Goal: Task Accomplishment & Management: Complete application form

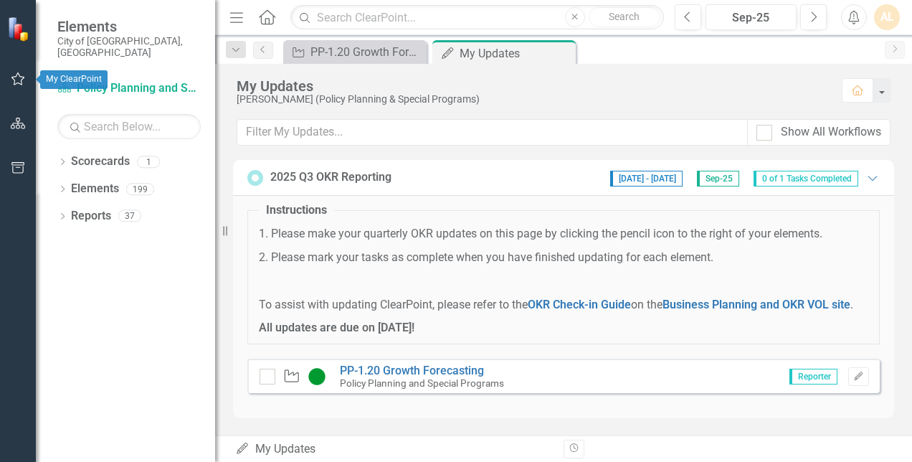
click at [17, 78] on icon "button" at bounding box center [18, 78] width 15 height 11
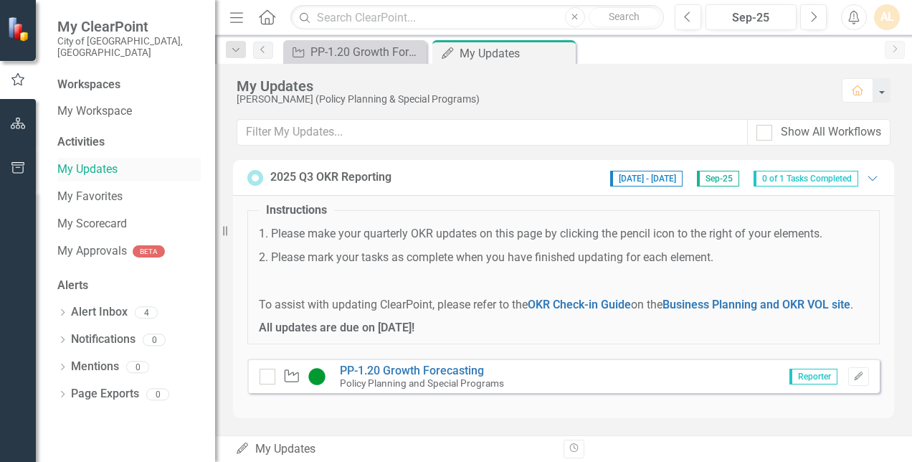
click at [93, 161] on link "My Updates" at bounding box center [128, 169] width 143 height 16
click at [802, 376] on span "Reporter" at bounding box center [814, 377] width 48 height 16
click at [859, 376] on icon "button" at bounding box center [858, 376] width 9 height 9
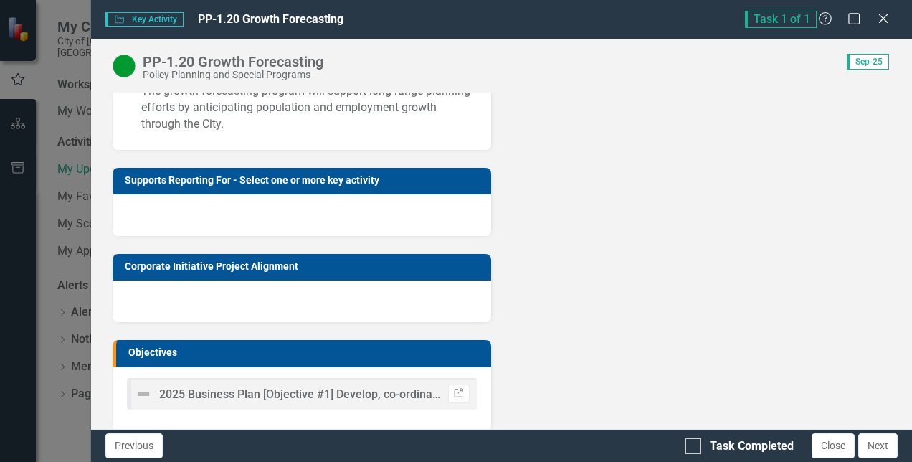
scroll to position [530, 0]
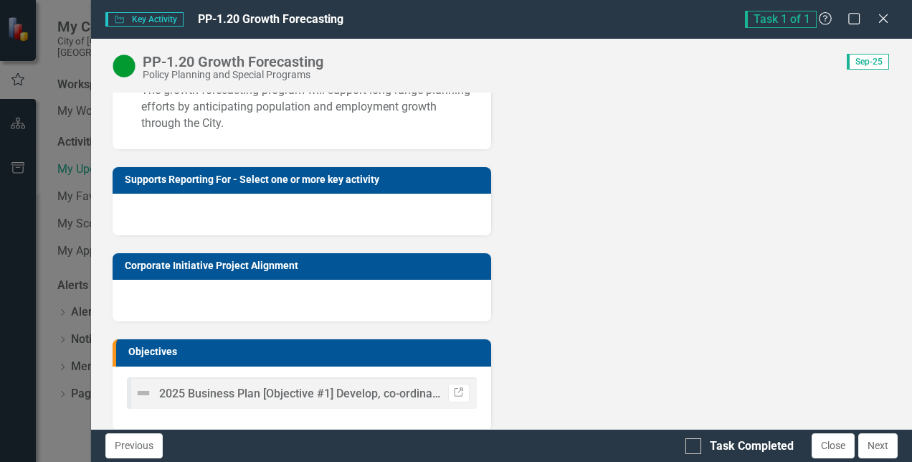
click at [405, 192] on td "Supports Reporting For - Select one or more key activity" at bounding box center [304, 182] width 359 height 22
click at [406, 235] on div at bounding box center [302, 215] width 378 height 42
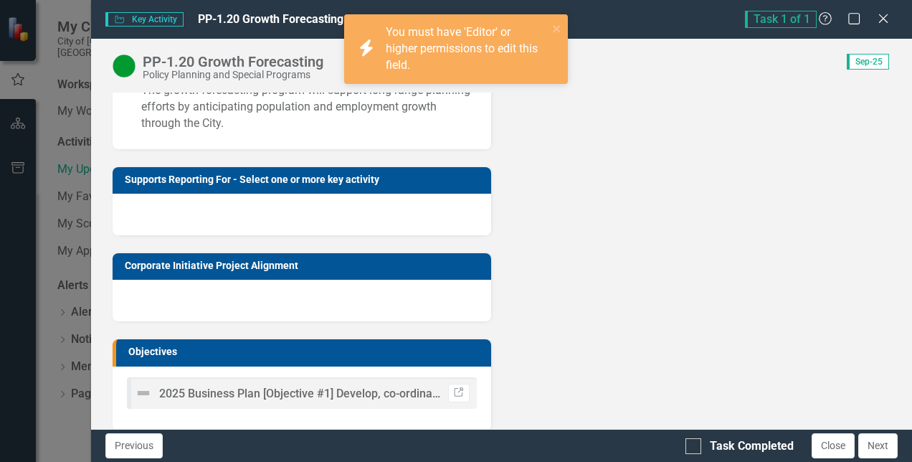
click at [406, 235] on div at bounding box center [302, 215] width 378 height 42
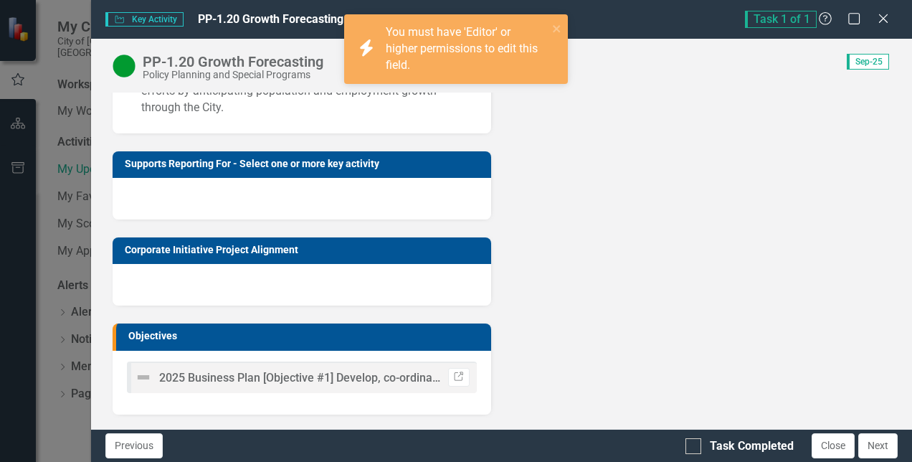
click at [374, 293] on div at bounding box center [302, 285] width 378 height 42
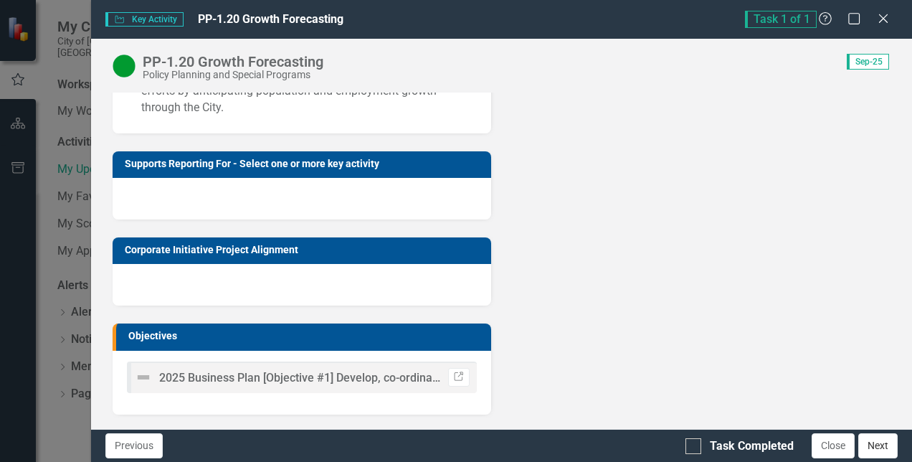
click at [863, 442] on button "Next" at bounding box center [878, 445] width 39 height 25
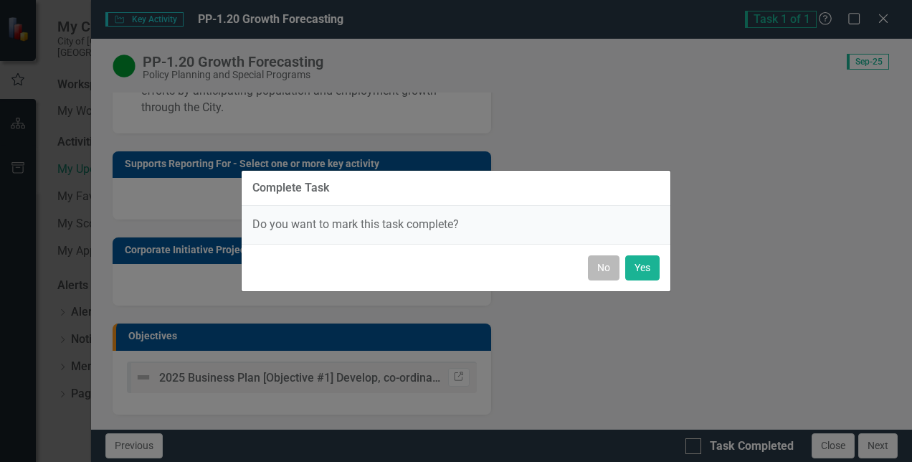
click at [603, 262] on button "No" at bounding box center [604, 267] width 32 height 25
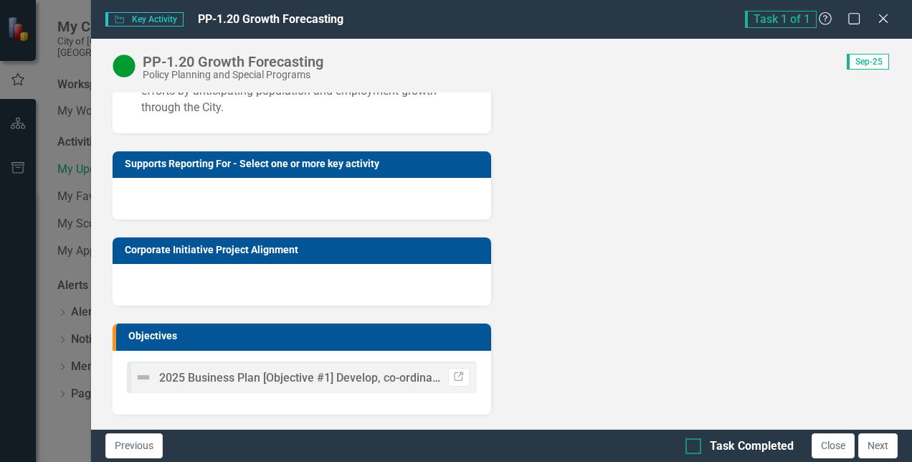
click at [702, 446] on div "Task Completed" at bounding box center [740, 446] width 108 height 16
click at [695, 446] on input "Task Completed" at bounding box center [690, 442] width 9 height 9
checkbox input "true"
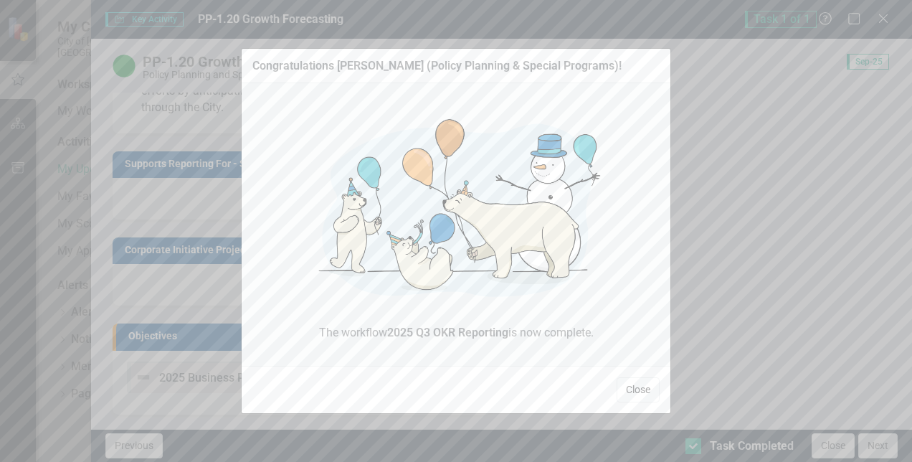
click at [649, 389] on button "Close" at bounding box center [638, 389] width 43 height 25
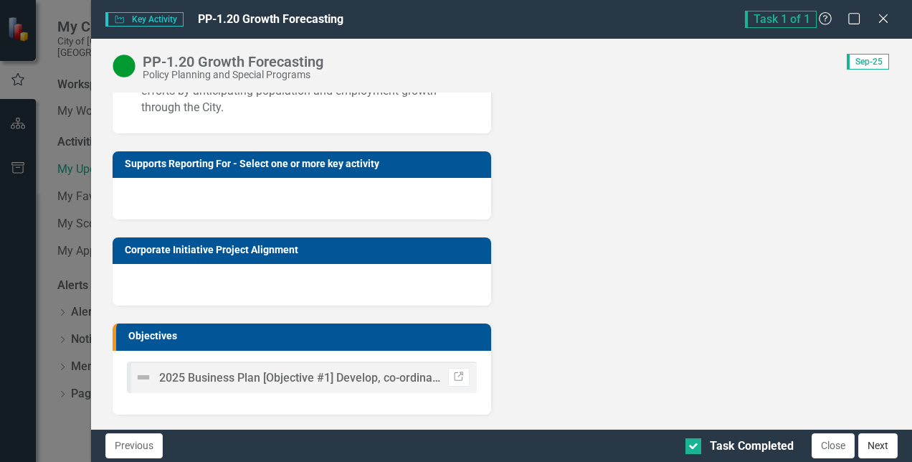
click at [887, 451] on button "Next" at bounding box center [878, 445] width 39 height 25
checkbox input "true"
click at [877, 445] on button "Next" at bounding box center [878, 445] width 39 height 25
click at [885, 17] on icon at bounding box center [883, 18] width 11 height 11
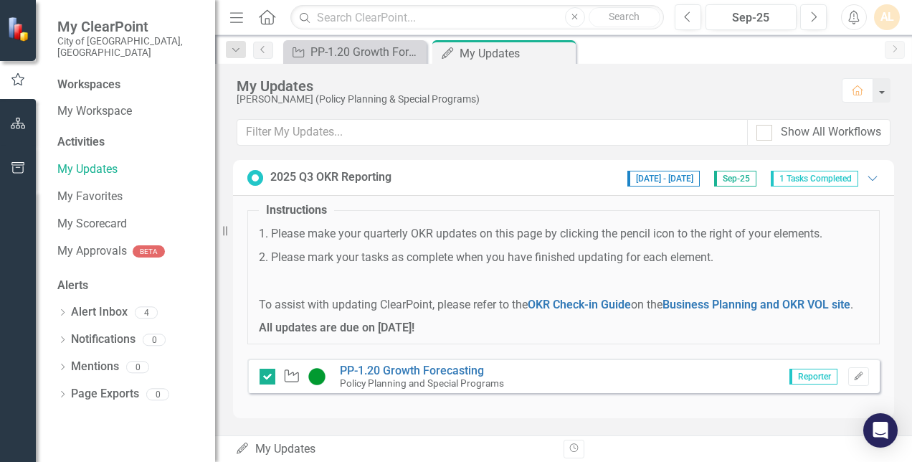
click at [459, 377] on small "Policy Planning and Special Programs" at bounding box center [422, 382] width 164 height 11
click at [862, 374] on icon "Edit" at bounding box center [859, 376] width 11 height 9
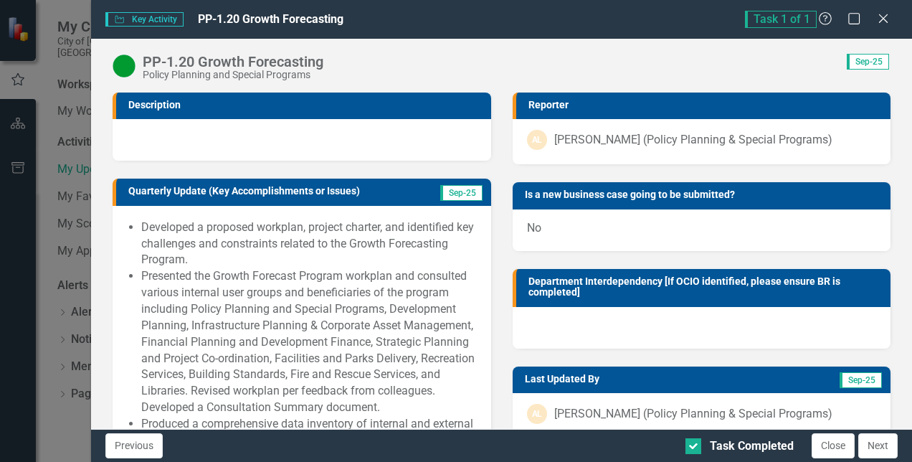
click at [585, 319] on div at bounding box center [702, 328] width 378 height 42
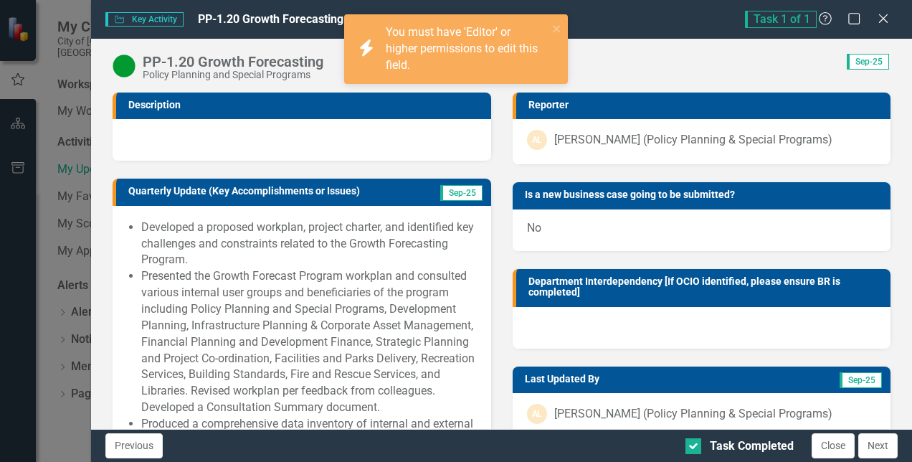
click at [329, 119] on div at bounding box center [302, 140] width 378 height 42
click at [336, 145] on div at bounding box center [302, 140] width 378 height 42
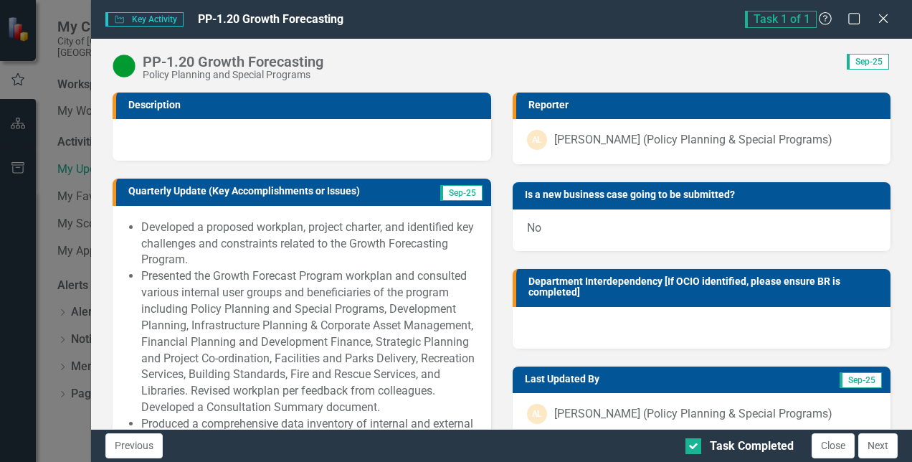
click at [336, 145] on div at bounding box center [302, 140] width 378 height 42
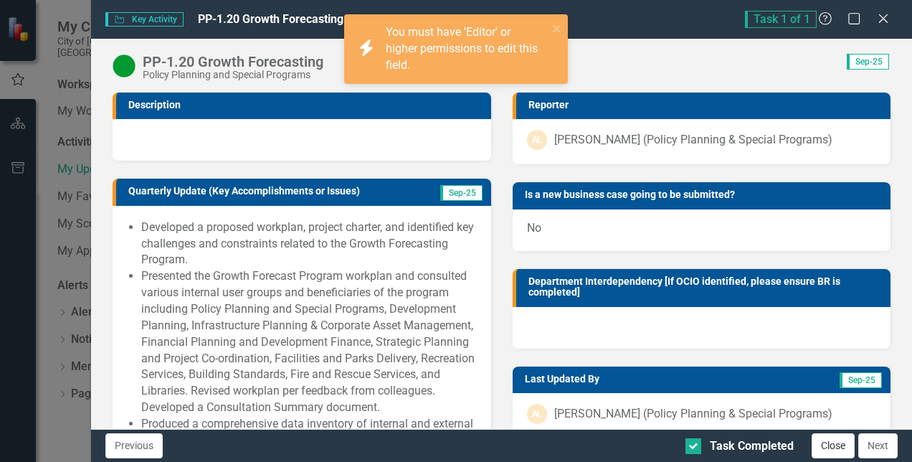
click at [834, 448] on button "Close" at bounding box center [833, 445] width 43 height 25
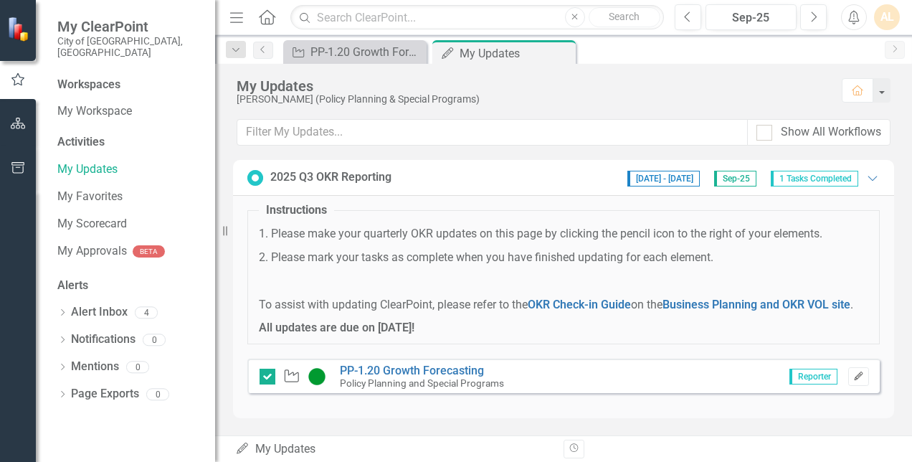
click at [856, 372] on icon "Edit" at bounding box center [859, 376] width 11 height 9
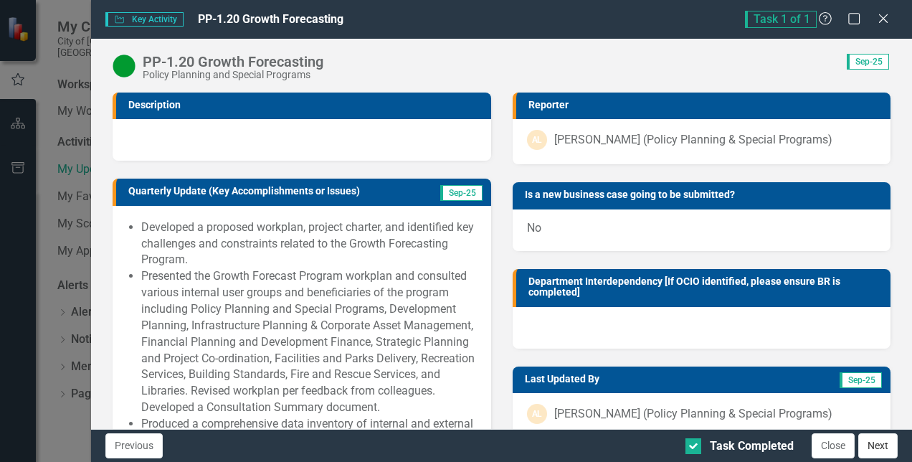
click at [880, 451] on button "Next" at bounding box center [878, 445] width 39 height 25
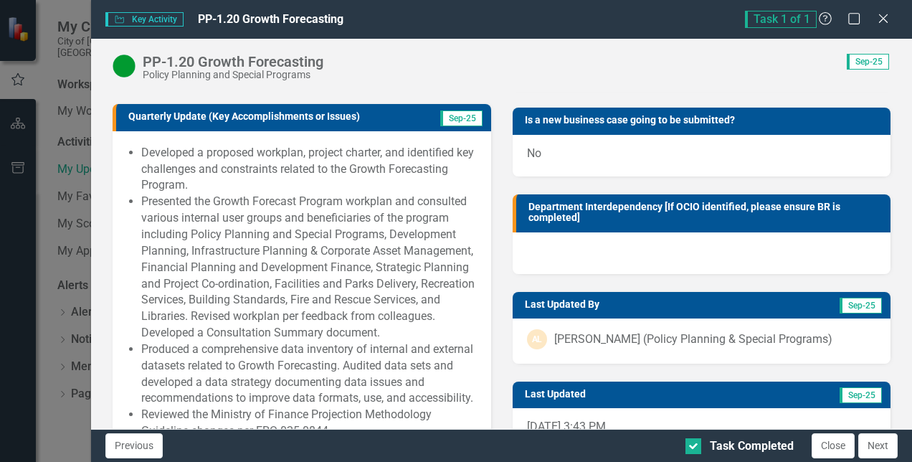
scroll to position [77, 0]
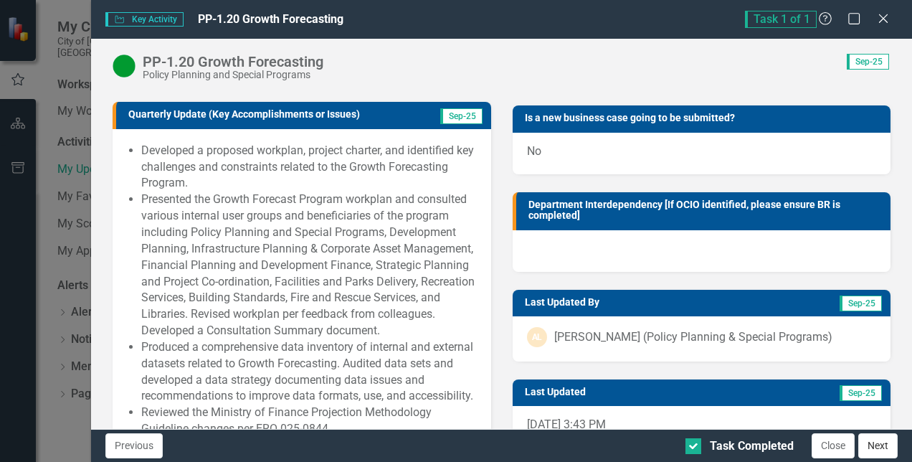
click at [874, 438] on button "Next" at bounding box center [878, 445] width 39 height 25
click at [142, 440] on button "Previous" at bounding box center [133, 445] width 57 height 25
click at [876, 443] on button "Next" at bounding box center [878, 445] width 39 height 25
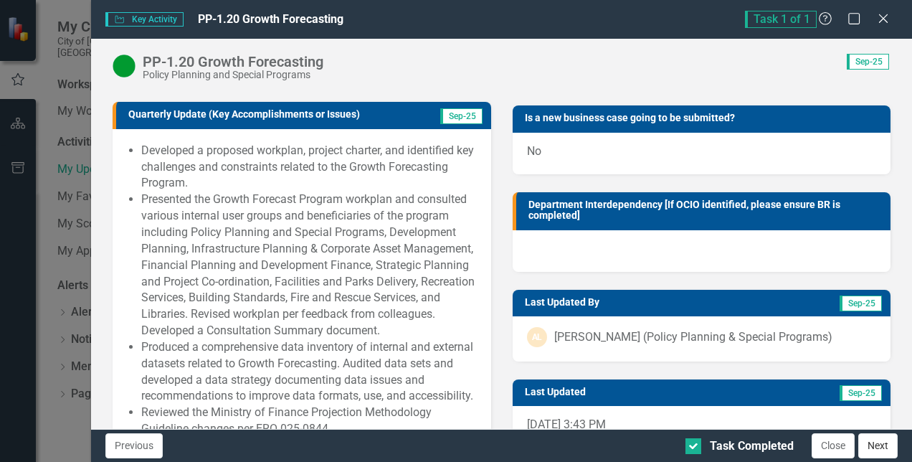
click at [876, 443] on button "Next" at bounding box center [878, 445] width 39 height 25
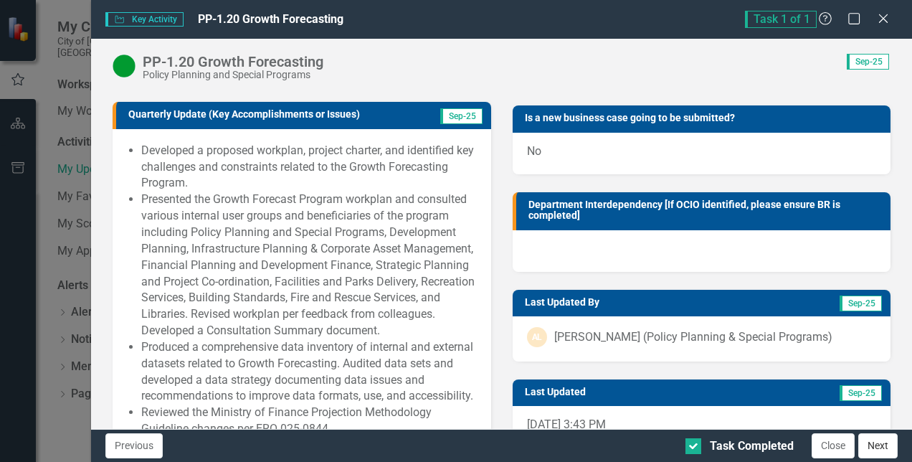
click at [876, 443] on button "Next" at bounding box center [878, 445] width 39 height 25
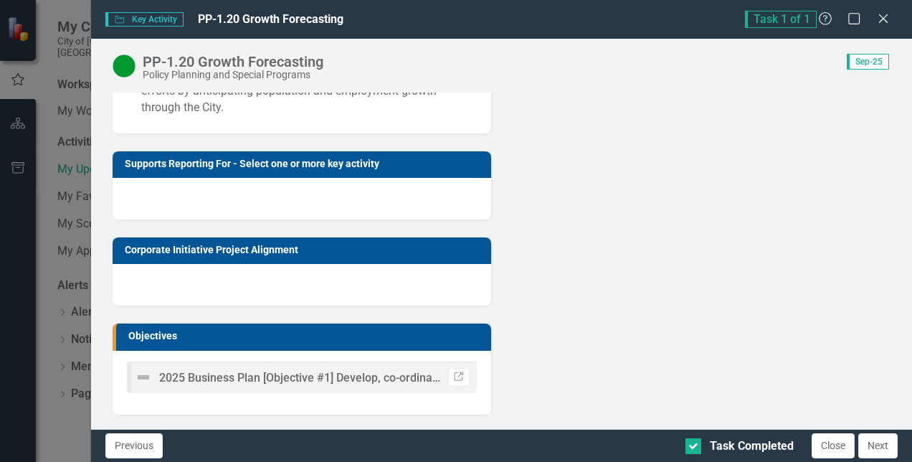
scroll to position [578, 0]
click at [874, 438] on button "Next" at bounding box center [878, 445] width 39 height 25
click at [888, 14] on icon at bounding box center [883, 18] width 11 height 11
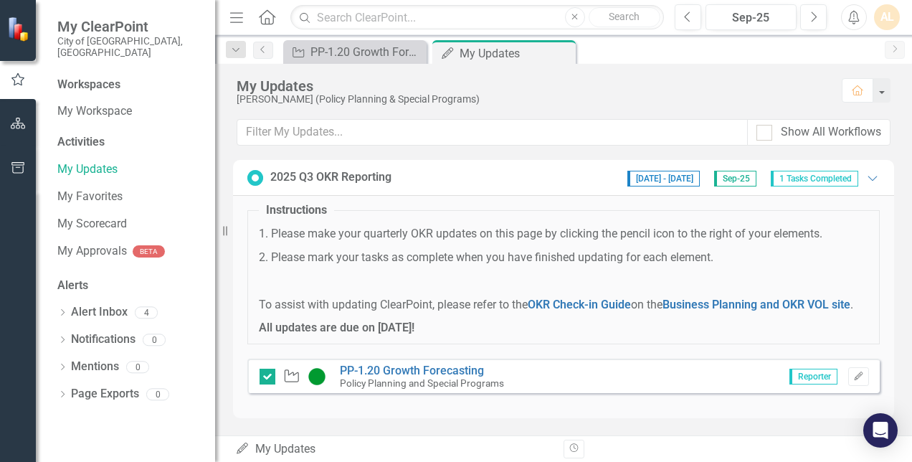
click at [590, 408] on div "Instructions 1. Please make your quarterly OKR updates on this page by clicking…" at bounding box center [563, 303] width 633 height 216
click at [471, 443] on div "My Updates My Updates" at bounding box center [394, 449] width 318 height 16
click at [580, 445] on button "Revision History" at bounding box center [574, 449] width 21 height 19
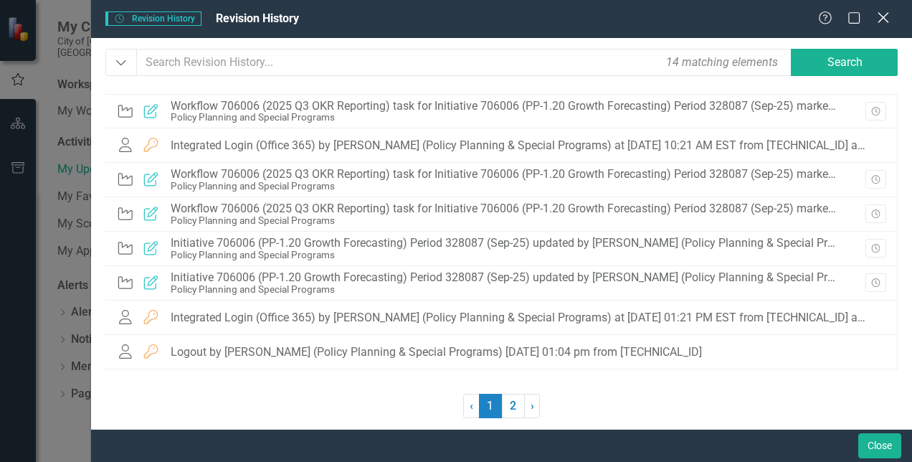
click at [881, 17] on icon "Close" at bounding box center [883, 18] width 18 height 14
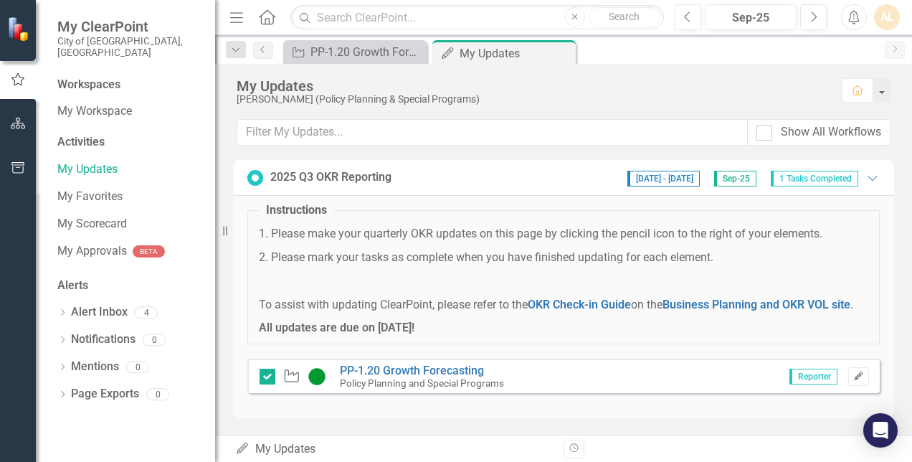
click at [859, 382] on button "Edit" at bounding box center [859, 376] width 21 height 19
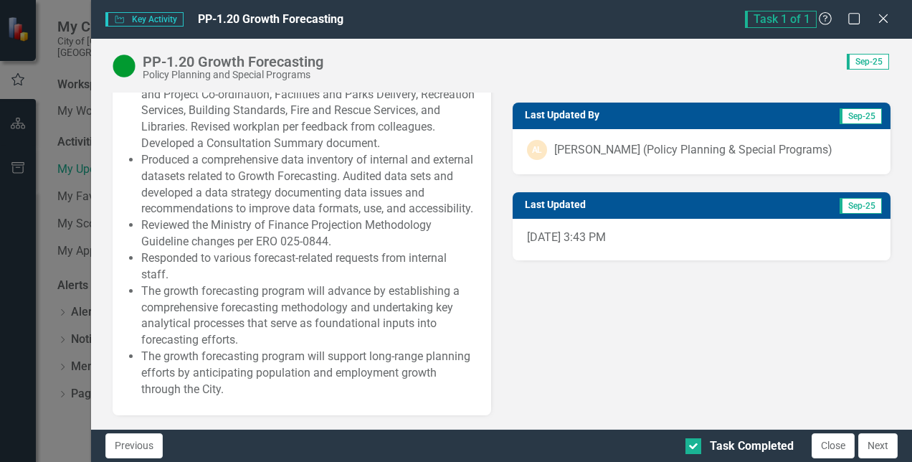
scroll to position [287, 0]
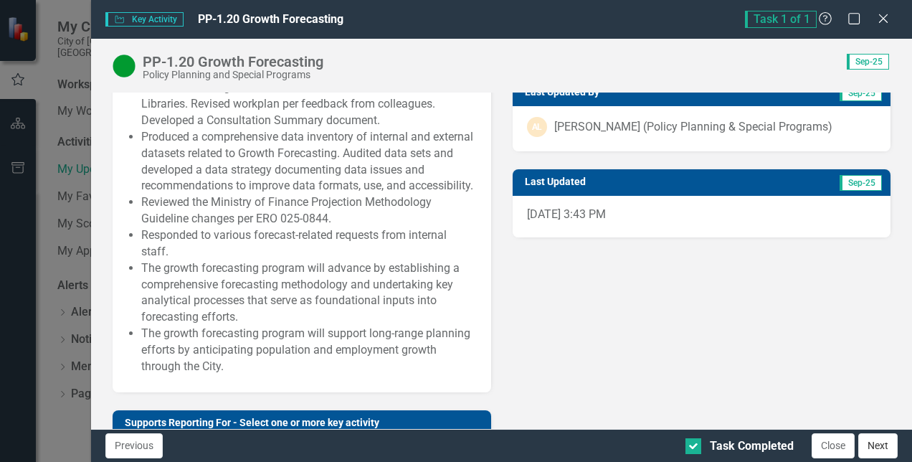
click at [867, 448] on button "Next" at bounding box center [878, 445] width 39 height 25
click at [872, 447] on button "Next" at bounding box center [878, 445] width 39 height 25
click at [836, 443] on button "Close" at bounding box center [833, 445] width 43 height 25
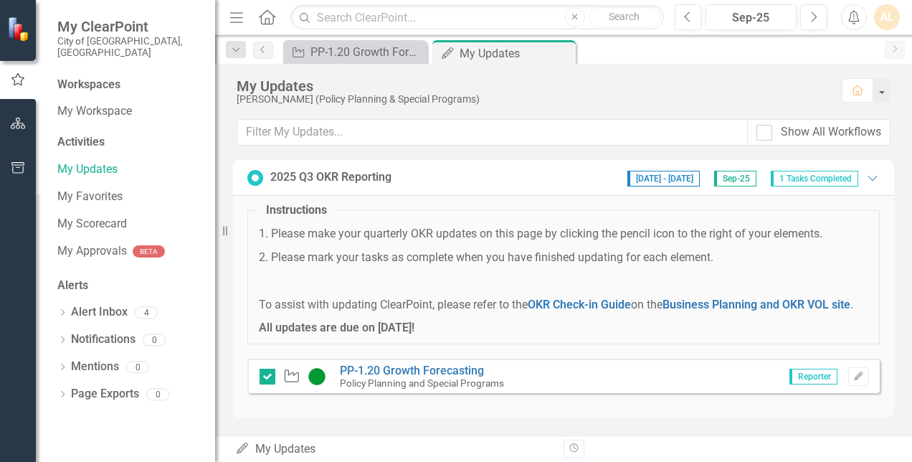
click at [811, 179] on span "1 Tasks Completed" at bounding box center [815, 179] width 88 height 16
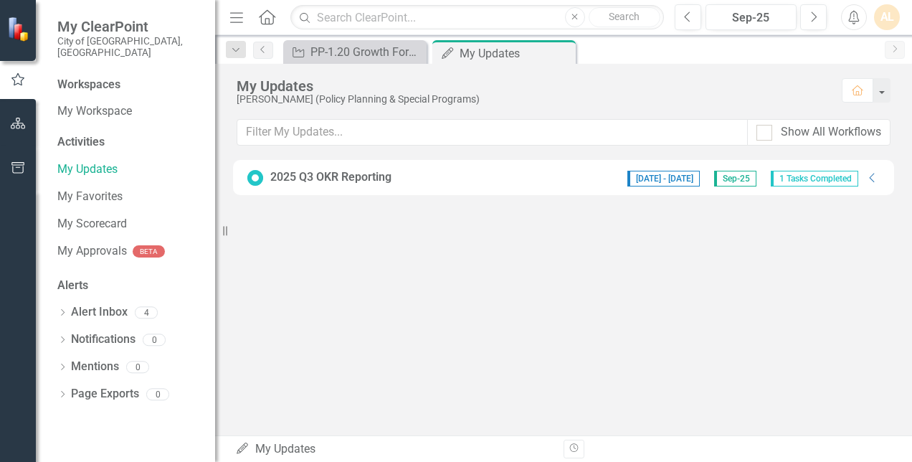
click at [506, 186] on div "2025 Q3 OKR Reporting [DATE] - [DATE] Sep-25 1 Tasks Completed Collapse" at bounding box center [563, 178] width 661 height 36
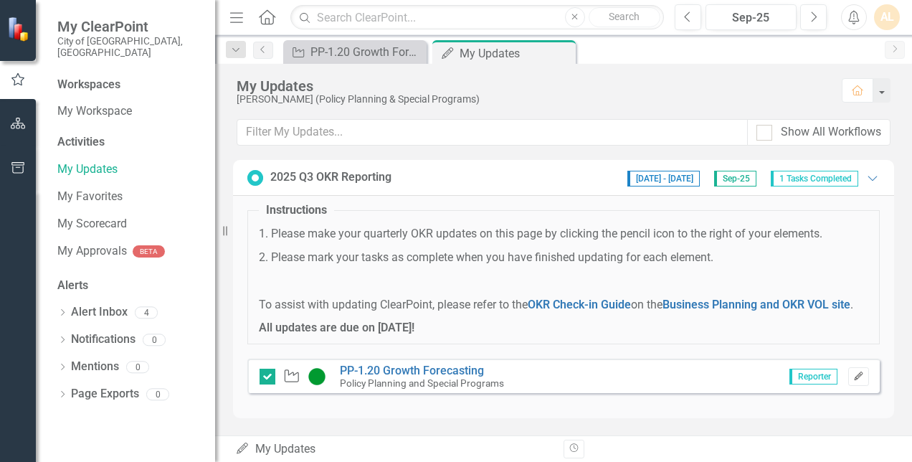
click at [859, 377] on icon "Edit" at bounding box center [859, 376] width 11 height 9
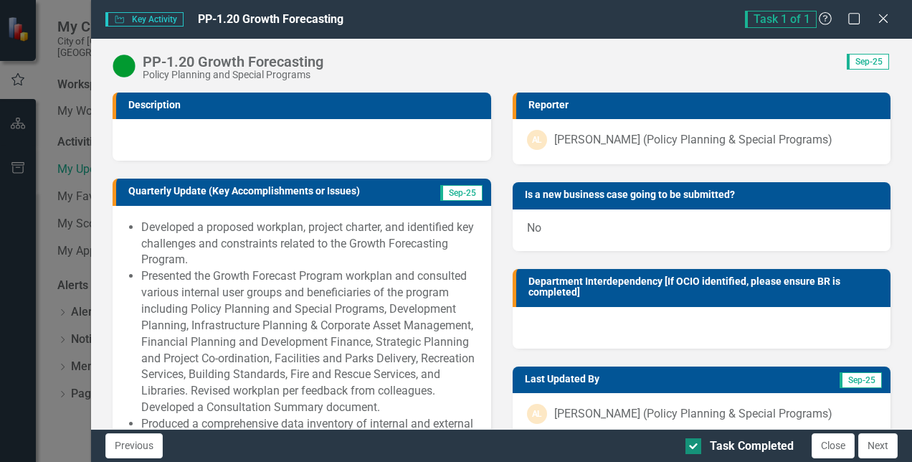
click at [696, 446] on div at bounding box center [694, 446] width 16 height 16
click at [695, 446] on input "Task Completed" at bounding box center [690, 442] width 9 height 9
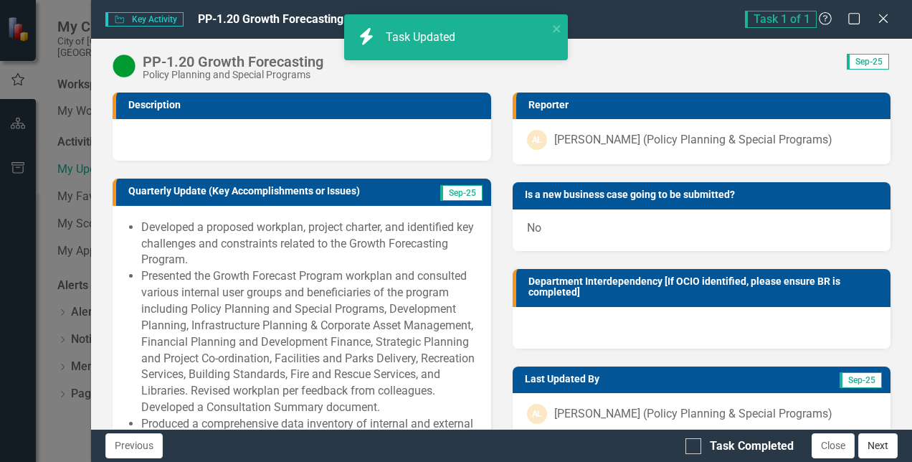
click at [879, 439] on button "Next" at bounding box center [878, 445] width 39 height 25
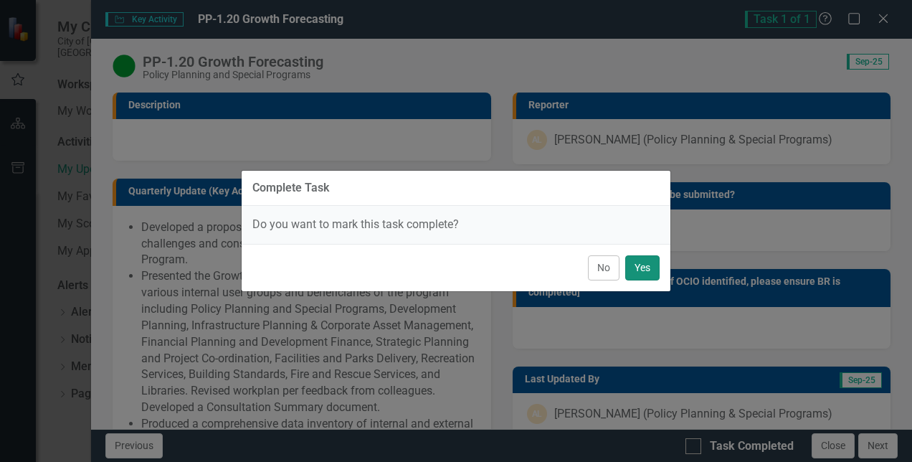
click at [652, 273] on button "Yes" at bounding box center [643, 267] width 34 height 25
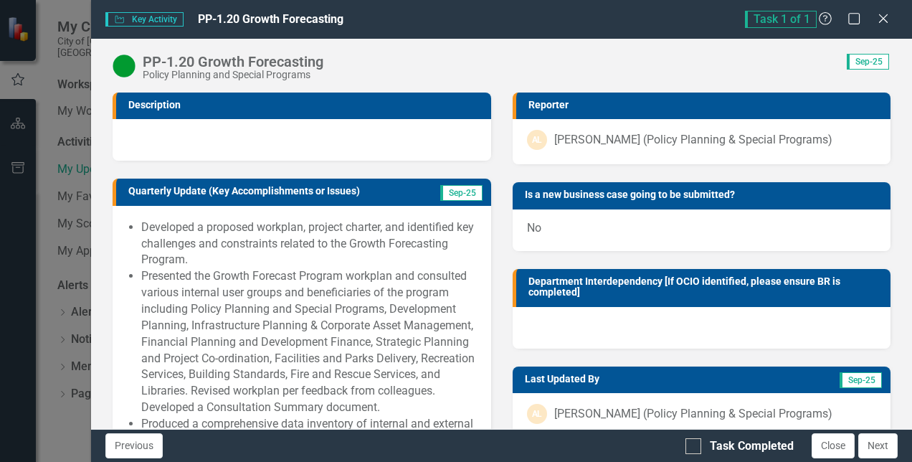
checkbox input "true"
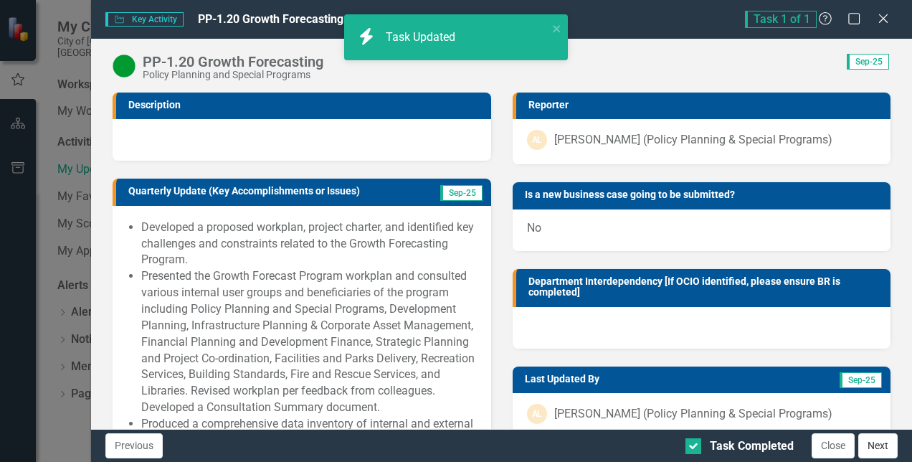
click at [890, 443] on button "Next" at bounding box center [878, 445] width 39 height 25
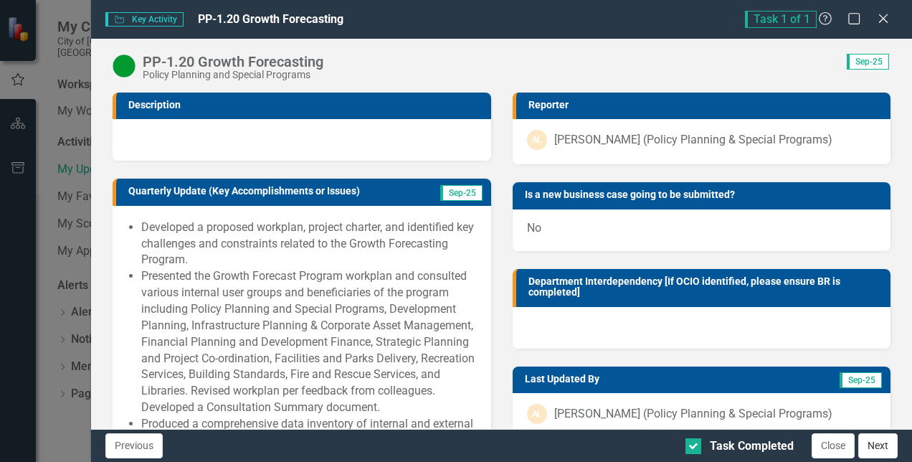
click at [881, 445] on button "Next" at bounding box center [878, 445] width 39 height 25
click at [885, 31] on div "Key Activity Key Activity PP-1.20 Growth Forecasting Task 1 of 1 Help Maximize …" at bounding box center [501, 19] width 821 height 39
click at [885, 29] on div "Key Activity Key Activity PP-1.20 Growth Forecasting Task 1 of 1 Help Maximize …" at bounding box center [501, 19] width 821 height 39
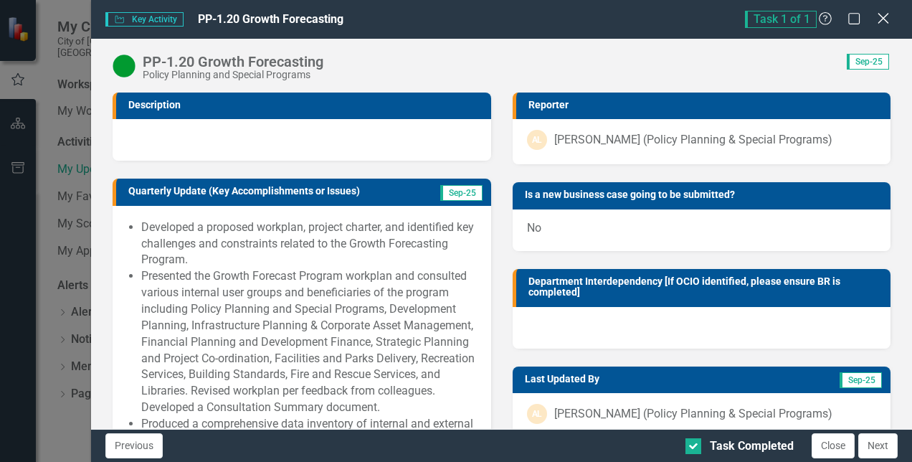
click at [885, 26] on div "Close" at bounding box center [883, 19] width 18 height 19
